Goal: Task Accomplishment & Management: Manage account settings

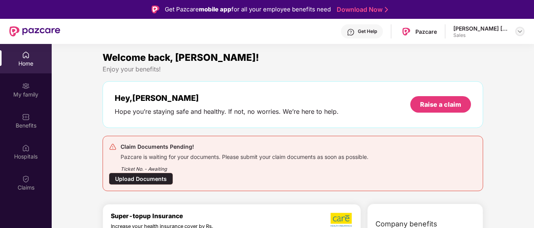
click at [519, 35] on div at bounding box center [520, 31] width 9 height 9
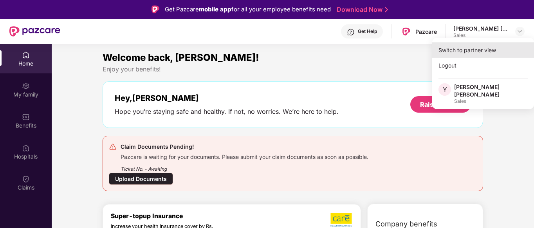
click at [471, 49] on div "Switch to partner view" at bounding box center [484, 49] width 102 height 15
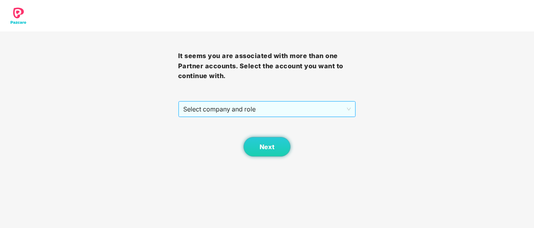
click at [201, 106] on span "Select company and role" at bounding box center [267, 108] width 168 height 15
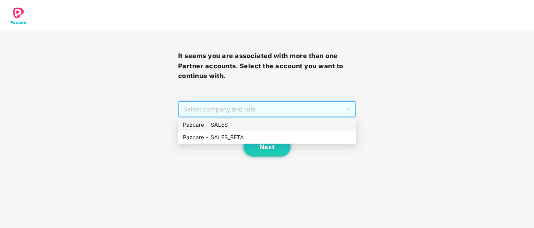
click at [211, 124] on div "Pazcare - SALES" at bounding box center [267, 124] width 169 height 9
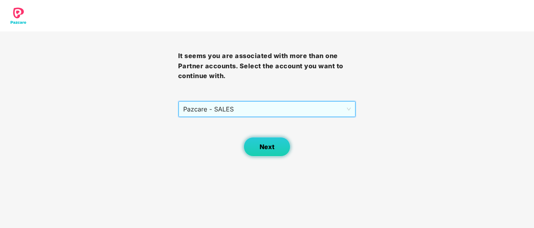
click at [272, 149] on span "Next" at bounding box center [267, 146] width 15 height 7
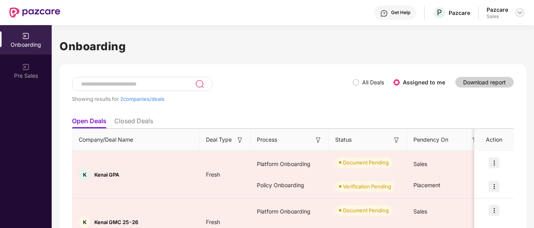
click at [518, 12] on img at bounding box center [520, 12] width 6 height 6
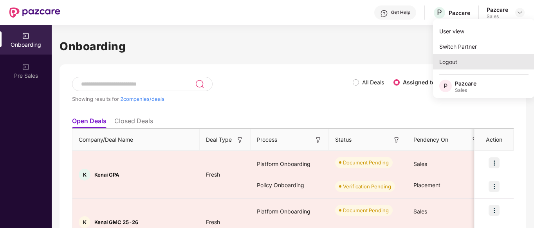
click at [455, 60] on div "Logout" at bounding box center [484, 61] width 102 height 15
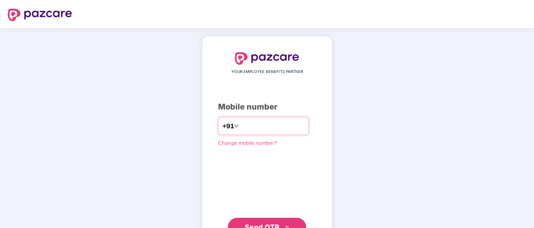
paste input "**********"
type input "**********"
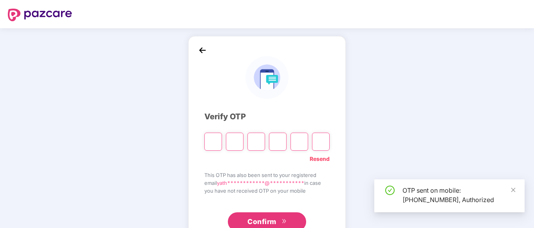
type input "*"
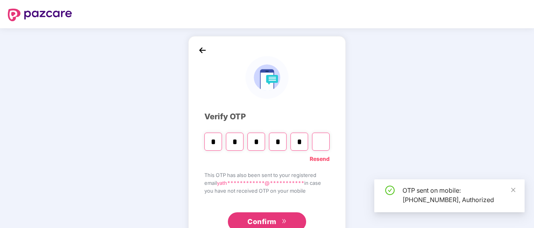
type input "*"
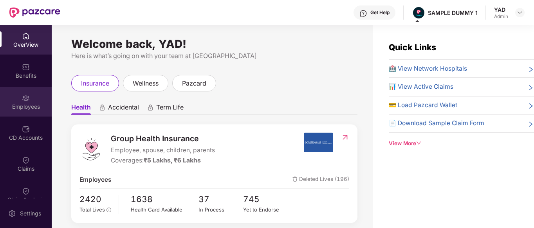
click at [23, 105] on div "Employees" at bounding box center [26, 107] width 52 height 8
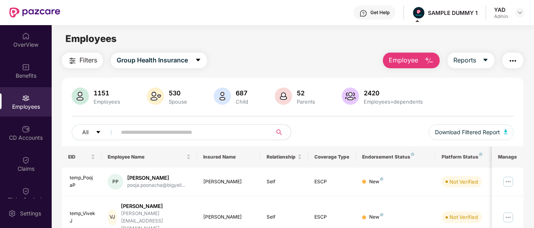
click at [401, 62] on span "Employee" at bounding box center [403, 60] width 29 height 10
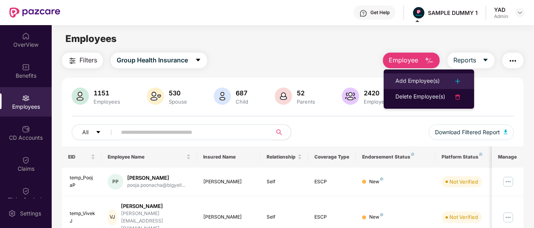
click at [413, 75] on li "Add Employee(s)" at bounding box center [429, 81] width 91 height 16
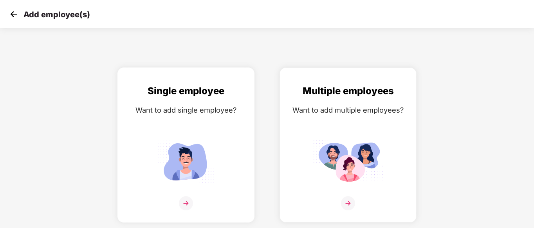
click at [154, 134] on div "Single employee Want to add single employee?" at bounding box center [186, 151] width 121 height 136
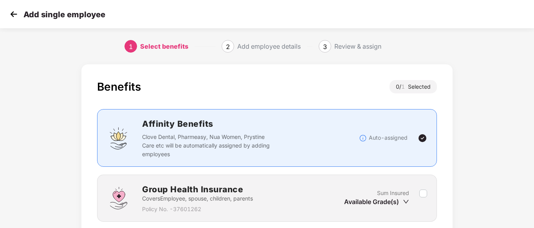
scroll to position [61, 0]
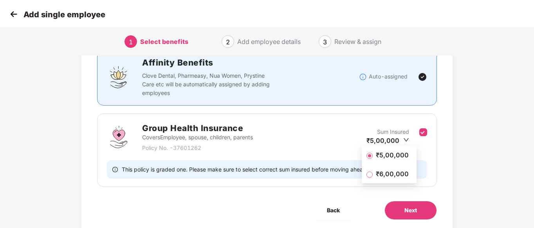
click at [390, 155] on span "₹5,00,000" at bounding box center [392, 154] width 39 height 9
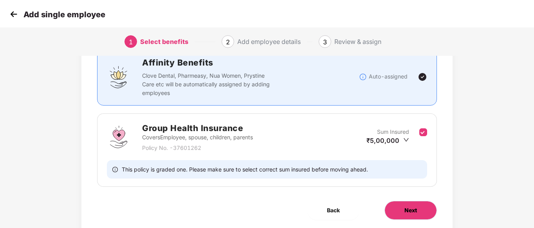
click at [406, 208] on span "Next" at bounding box center [411, 210] width 13 height 9
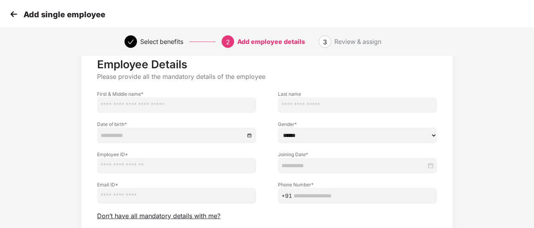
scroll to position [0, 0]
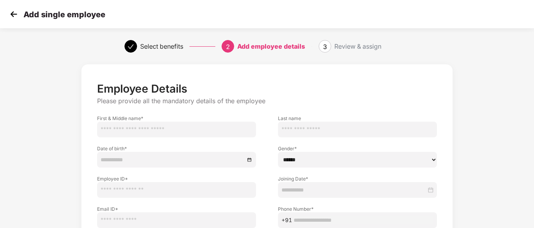
click at [14, 13] on img at bounding box center [14, 14] width 12 height 12
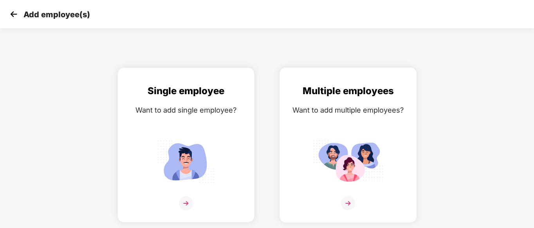
click at [346, 129] on div "Multiple employees Want to add multiple employees?" at bounding box center [348, 151] width 121 height 136
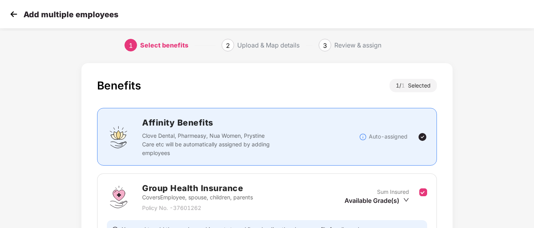
scroll to position [87, 0]
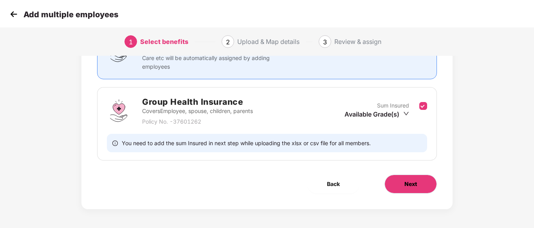
click at [424, 178] on button "Next" at bounding box center [411, 183] width 53 height 19
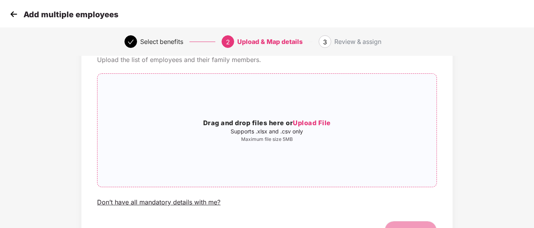
scroll to position [0, 0]
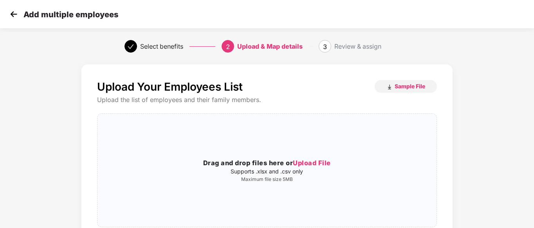
click at [10, 16] on img at bounding box center [14, 14] width 12 height 12
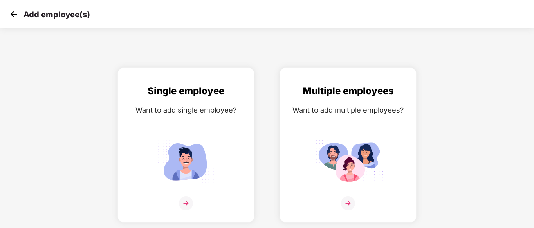
click at [11, 13] on img at bounding box center [14, 14] width 12 height 12
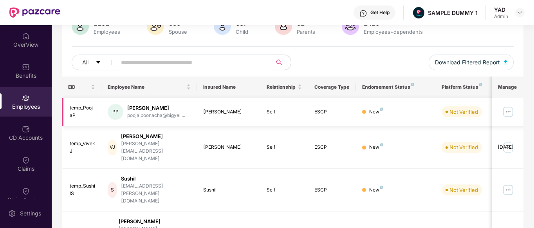
scroll to position [70, 0]
drag, startPoint x: 130, startPoint y: 108, endPoint x: 170, endPoint y: 112, distance: 39.9
click at [170, 112] on div "[PERSON_NAME] pooja.poonacha@bigyell..." at bounding box center [156, 111] width 58 height 15
click at [191, 109] on td "PP [PERSON_NAME] pooja.poonacha@bigyell..." at bounding box center [149, 111] width 96 height 29
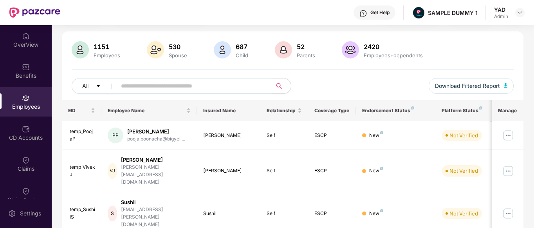
click at [372, 14] on div "Get Help" at bounding box center [380, 12] width 19 height 6
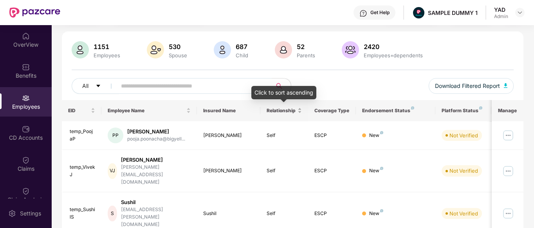
scroll to position [22, 0]
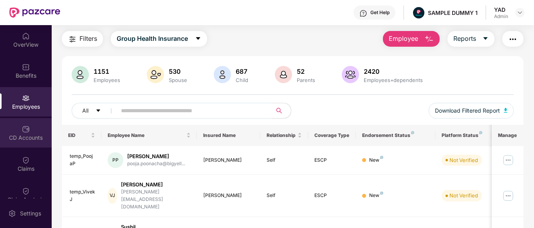
click at [24, 134] on div "CD Accounts" at bounding box center [26, 138] width 52 height 8
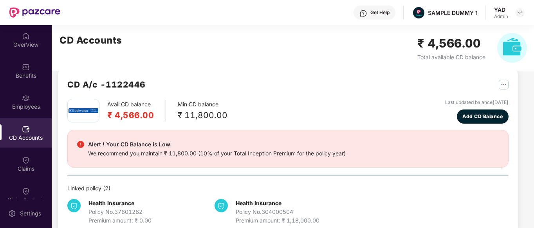
scroll to position [11, 0]
drag, startPoint x: 175, startPoint y: 105, endPoint x: 221, endPoint y: 116, distance: 47.2
click at [221, 116] on div "Avail CD balance ₹ 4,566.00 Min CD balance ₹ 11,800.00" at bounding box center [147, 111] width 160 height 24
click at [243, 116] on div "Avail CD balance ₹ 4,566.00 Min CD balance ₹ 11,800.00 Last updated balance [DA…" at bounding box center [288, 111] width 442 height 25
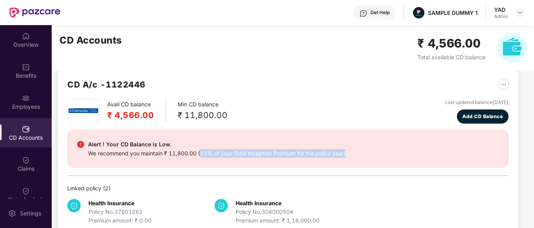
drag, startPoint x: 200, startPoint y: 153, endPoint x: 357, endPoint y: 154, distance: 157.5
click at [357, 154] on div "Alert ! Your CD Balance is Low. We recommend you maintain ₹ 11,800.00 (10% of y…" at bounding box center [288, 148] width 422 height 18
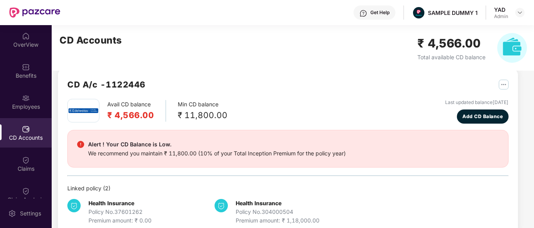
click at [304, 111] on div "Avail CD balance ₹ 4,566.00 Min CD balance ₹ 11,800.00 Last updated balance [DA…" at bounding box center [288, 111] width 442 height 25
click at [473, 118] on span "Add CD Balance" at bounding box center [483, 115] width 40 height 7
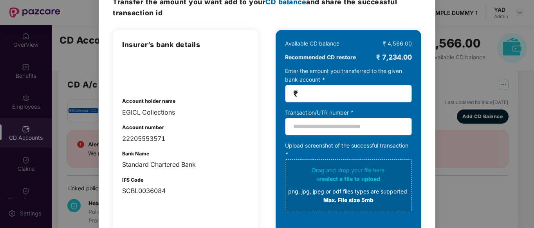
scroll to position [0, 0]
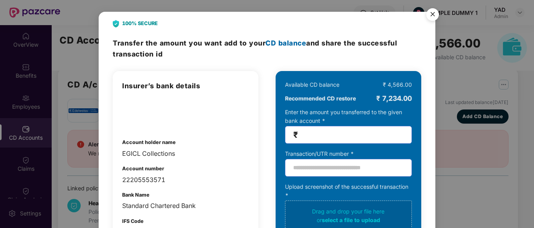
click at [433, 20] on img "Close" at bounding box center [433, 16] width 22 height 22
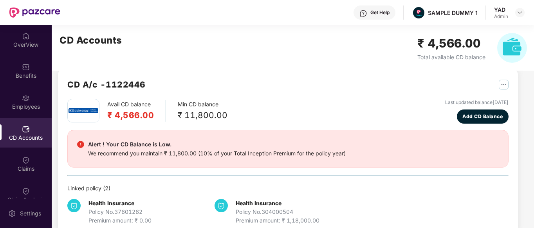
click at [243, 101] on div "Avail CD balance ₹ 4,566.00 Min CD balance ₹ 11,800.00 Last updated balance [DA…" at bounding box center [288, 111] width 442 height 25
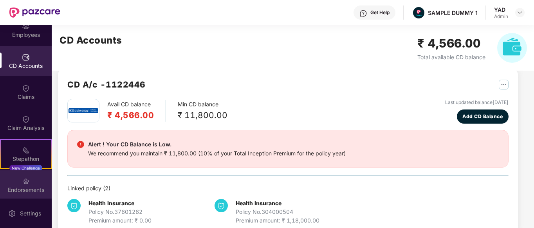
scroll to position [136, 0]
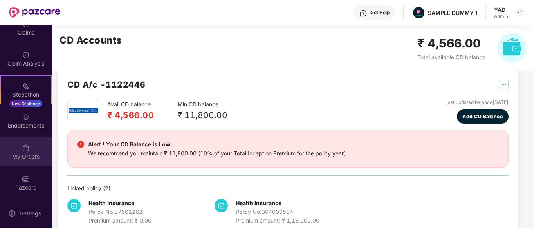
click at [29, 155] on div "My Orders" at bounding box center [26, 156] width 52 height 8
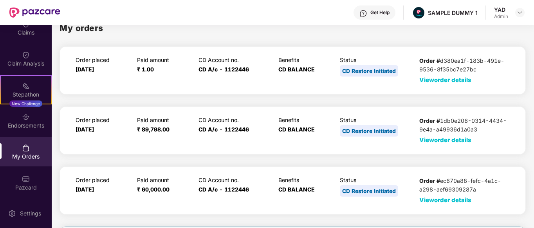
scroll to position [77, 0]
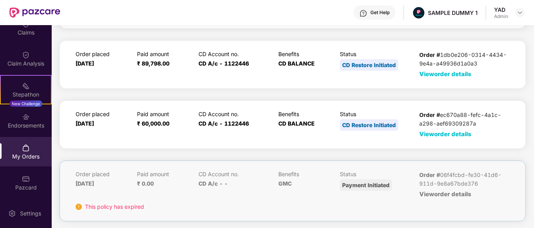
click at [433, 134] on span "View order details" at bounding box center [446, 133] width 52 height 7
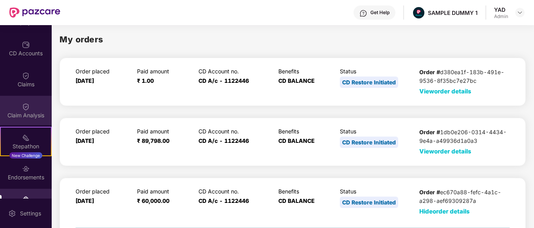
scroll to position [84, 0]
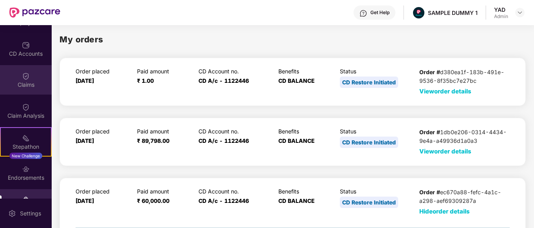
click at [23, 78] on img at bounding box center [26, 76] width 8 height 8
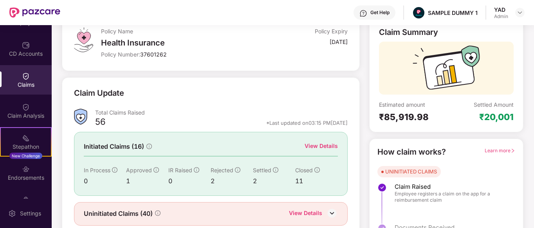
scroll to position [78, 0]
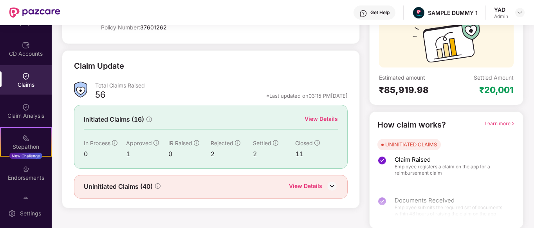
click at [324, 116] on div "View Details" at bounding box center [321, 118] width 33 height 9
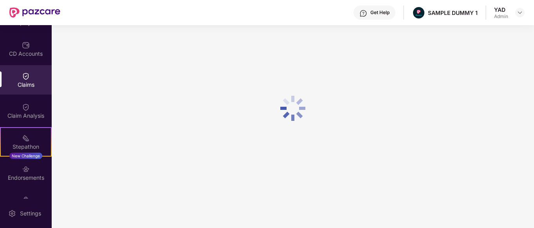
scroll to position [34, 0]
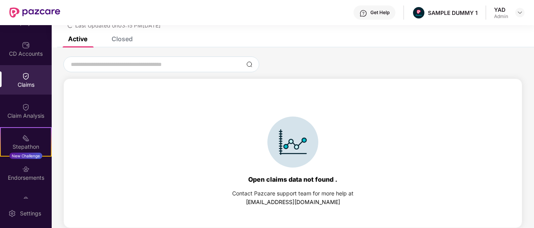
click at [116, 43] on div "Closed" at bounding box center [116, 38] width 33 height 17
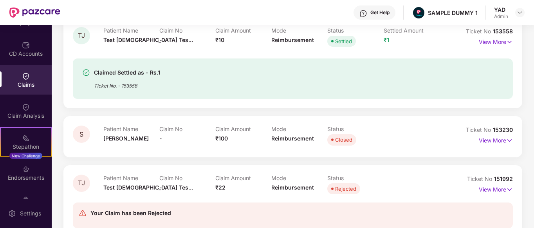
scroll to position [192, 0]
click at [495, 42] on p "View More" at bounding box center [496, 41] width 34 height 11
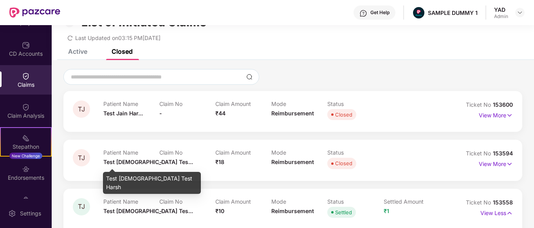
scroll to position [0, 0]
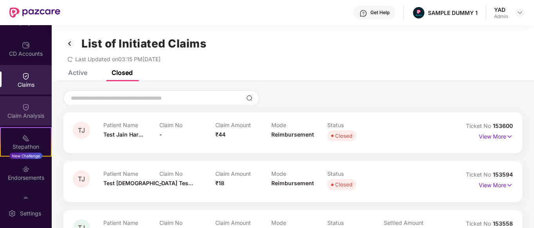
click at [32, 106] on div "Claim Analysis" at bounding box center [26, 110] width 52 height 29
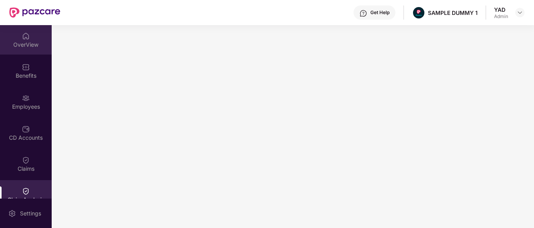
click at [31, 40] on div "OverView" at bounding box center [26, 39] width 52 height 29
